Goal: Information Seeking & Learning: Learn about a topic

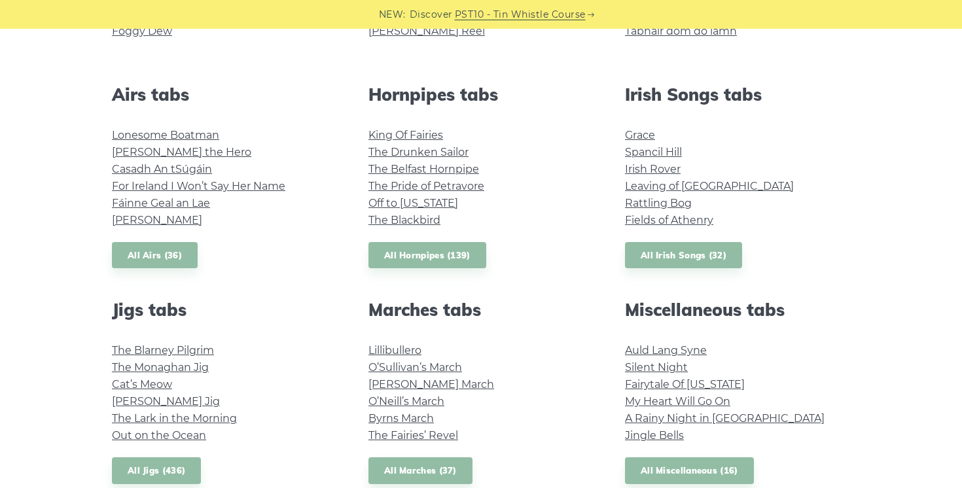
scroll to position [506, 0]
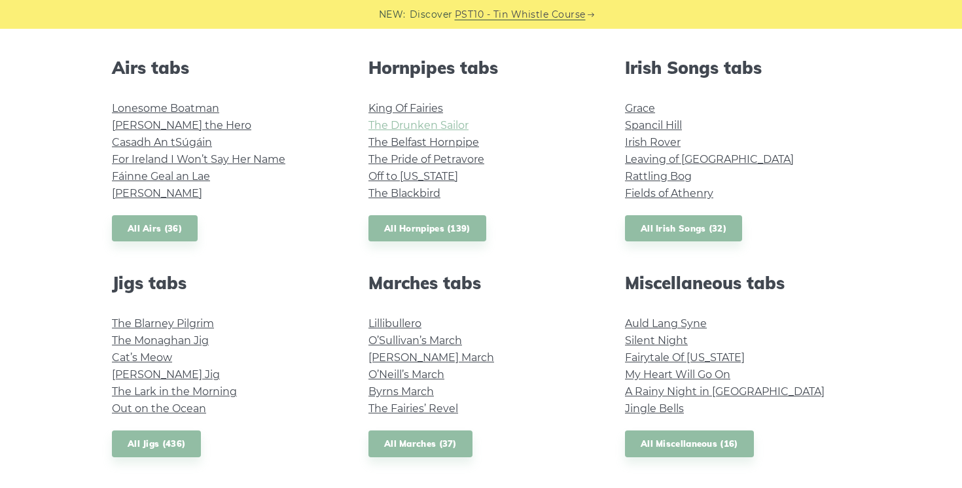
click at [430, 122] on link "The Drunken Sailor" at bounding box center [418, 125] width 100 height 12
click at [668, 320] on link "Auld Lang Syne" at bounding box center [666, 323] width 82 height 12
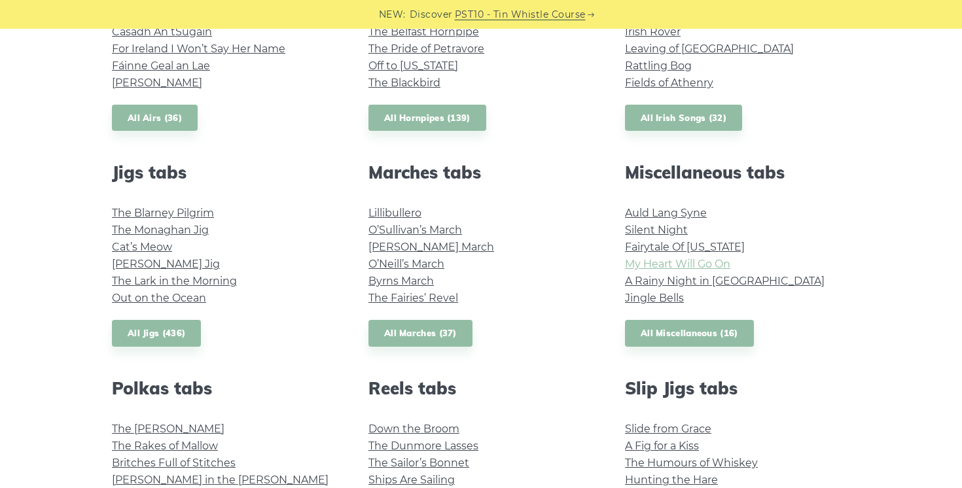
scroll to position [633, 0]
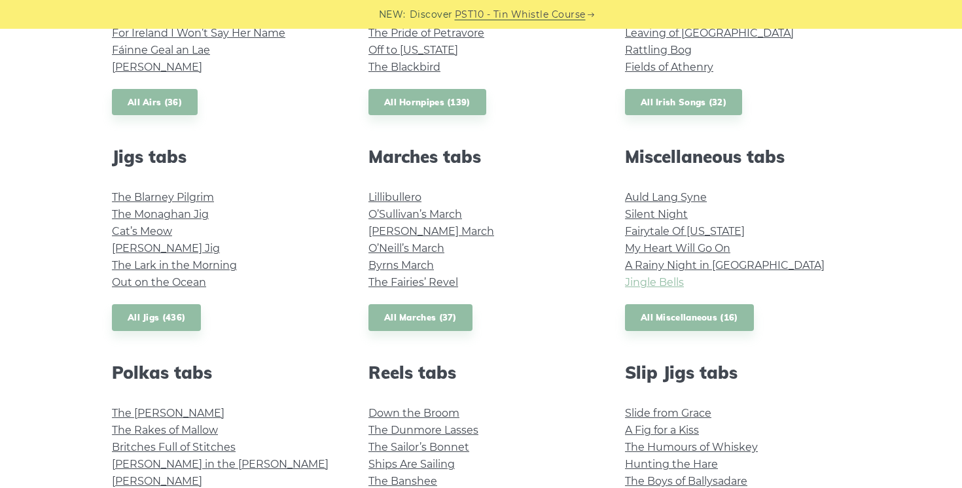
click at [654, 284] on link "Jingle Bells" at bounding box center [654, 282] width 59 height 12
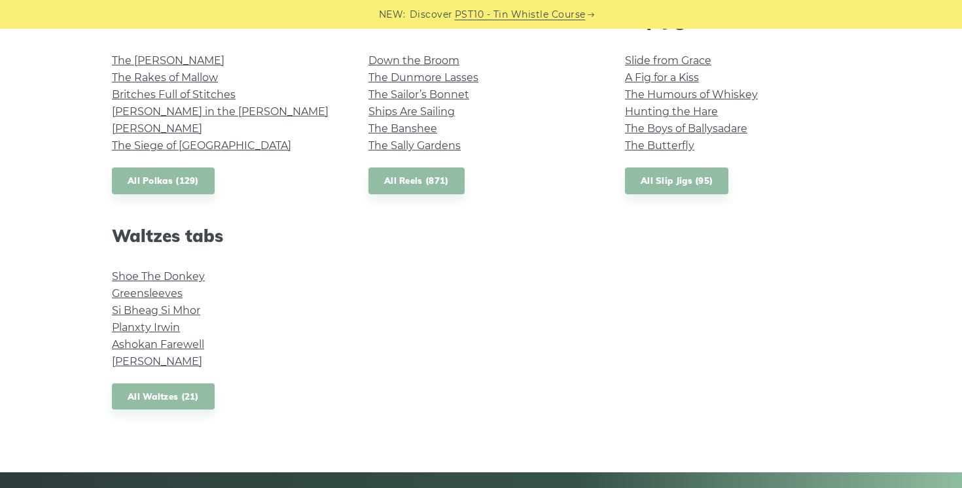
scroll to position [998, 0]
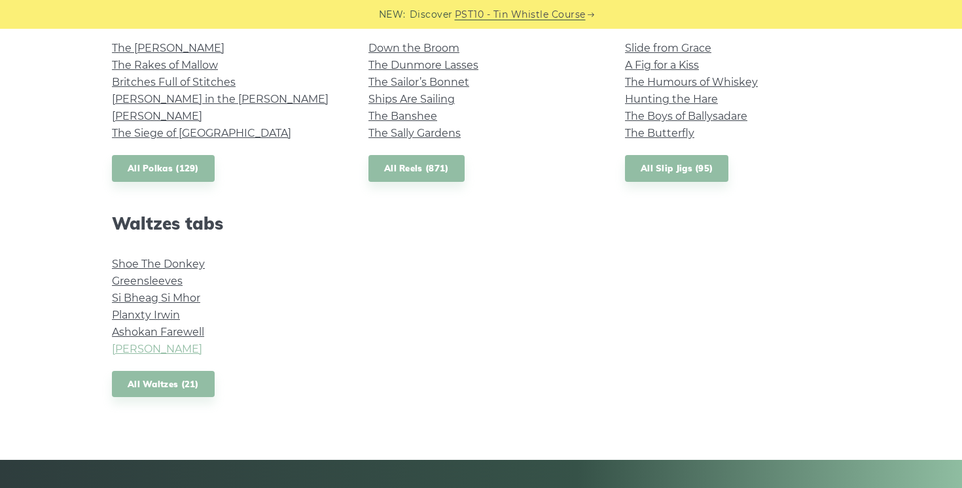
click at [145, 347] on link "Margaret’s Waltz" at bounding box center [157, 349] width 90 height 12
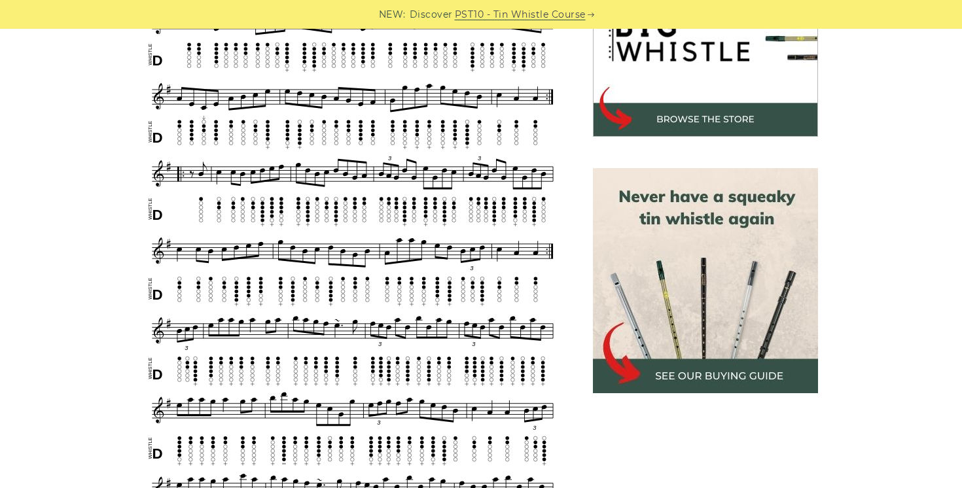
scroll to position [892, 0]
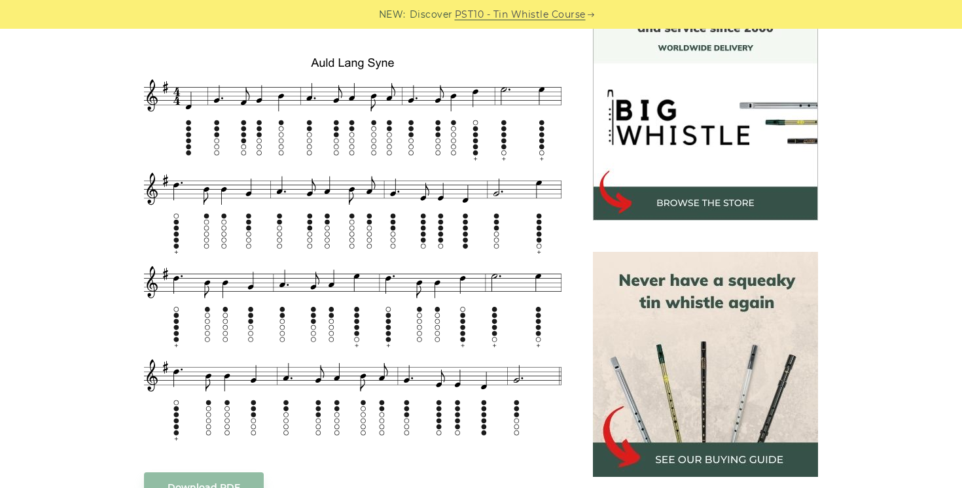
scroll to position [383, 0]
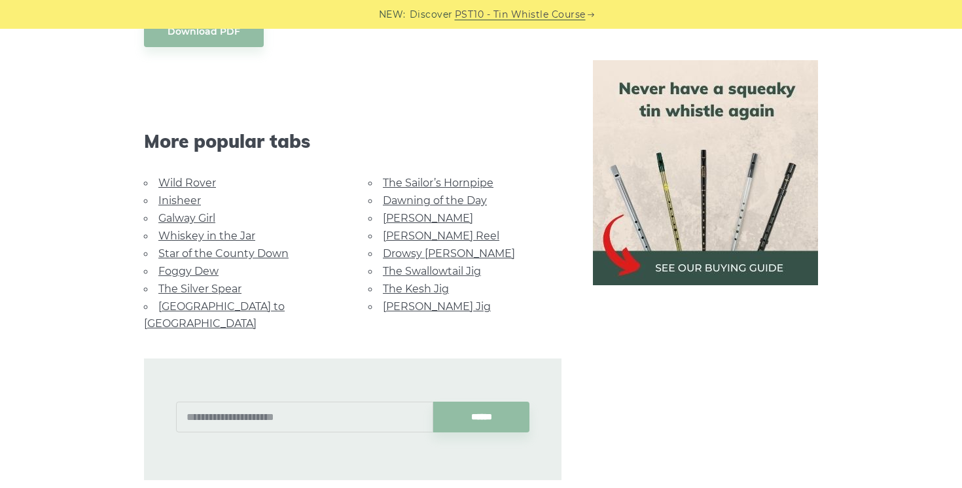
scroll to position [869, 0]
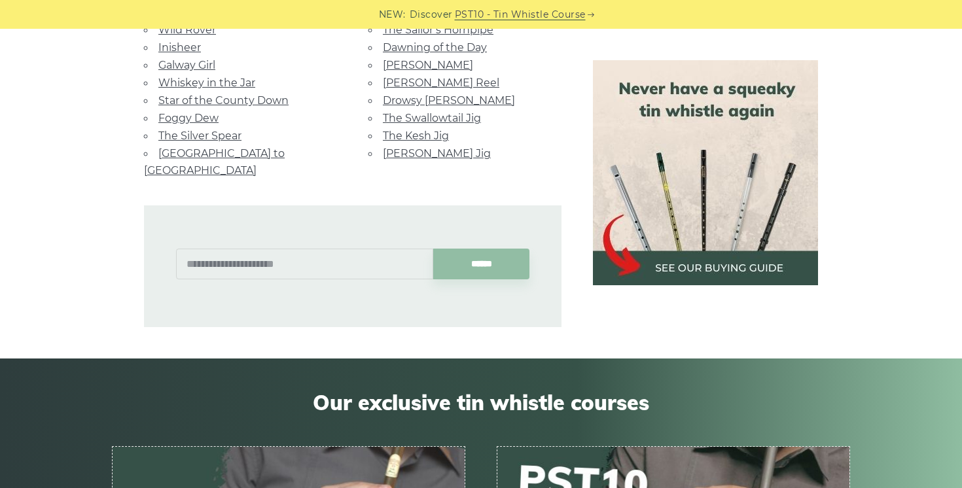
scroll to position [777, 0]
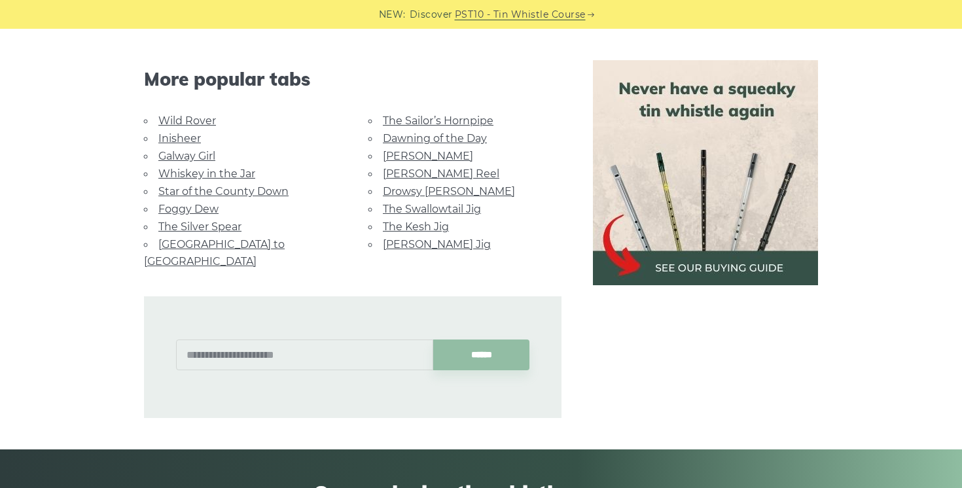
click at [412, 169] on link "[PERSON_NAME] Reel" at bounding box center [441, 173] width 116 height 12
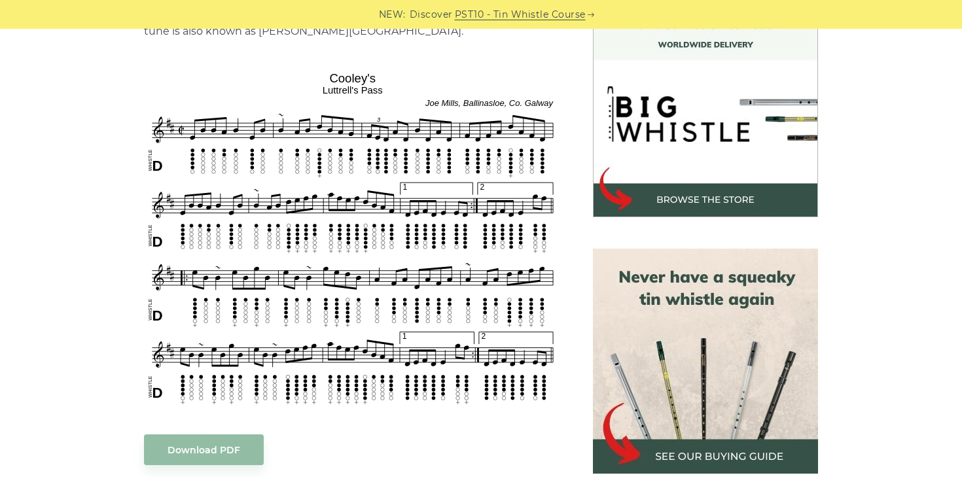
scroll to position [384, 0]
